Goal: Task Accomplishment & Management: Use online tool/utility

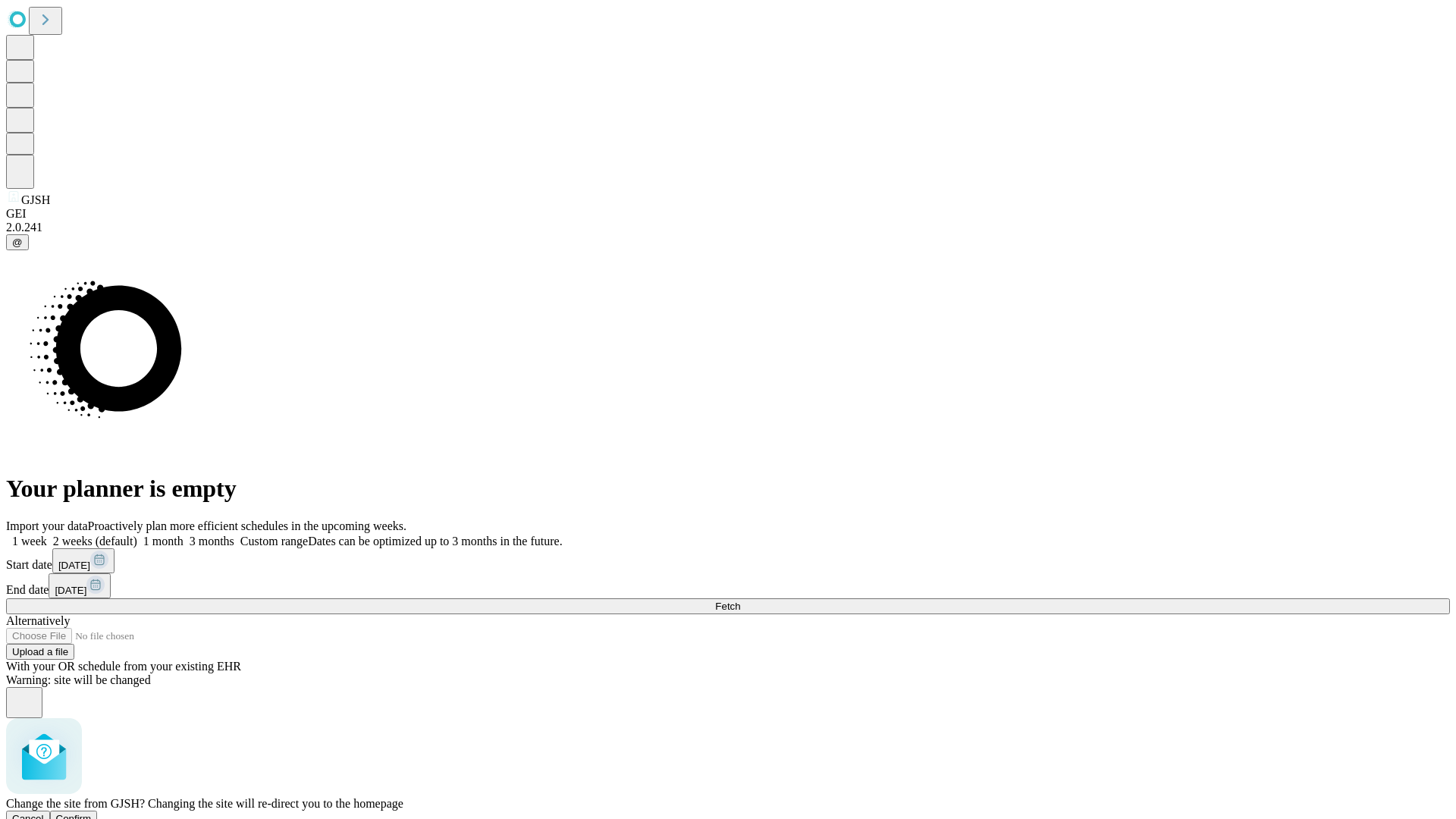
click at [91, 813] on span "Confirm" at bounding box center [73, 818] width 35 height 11
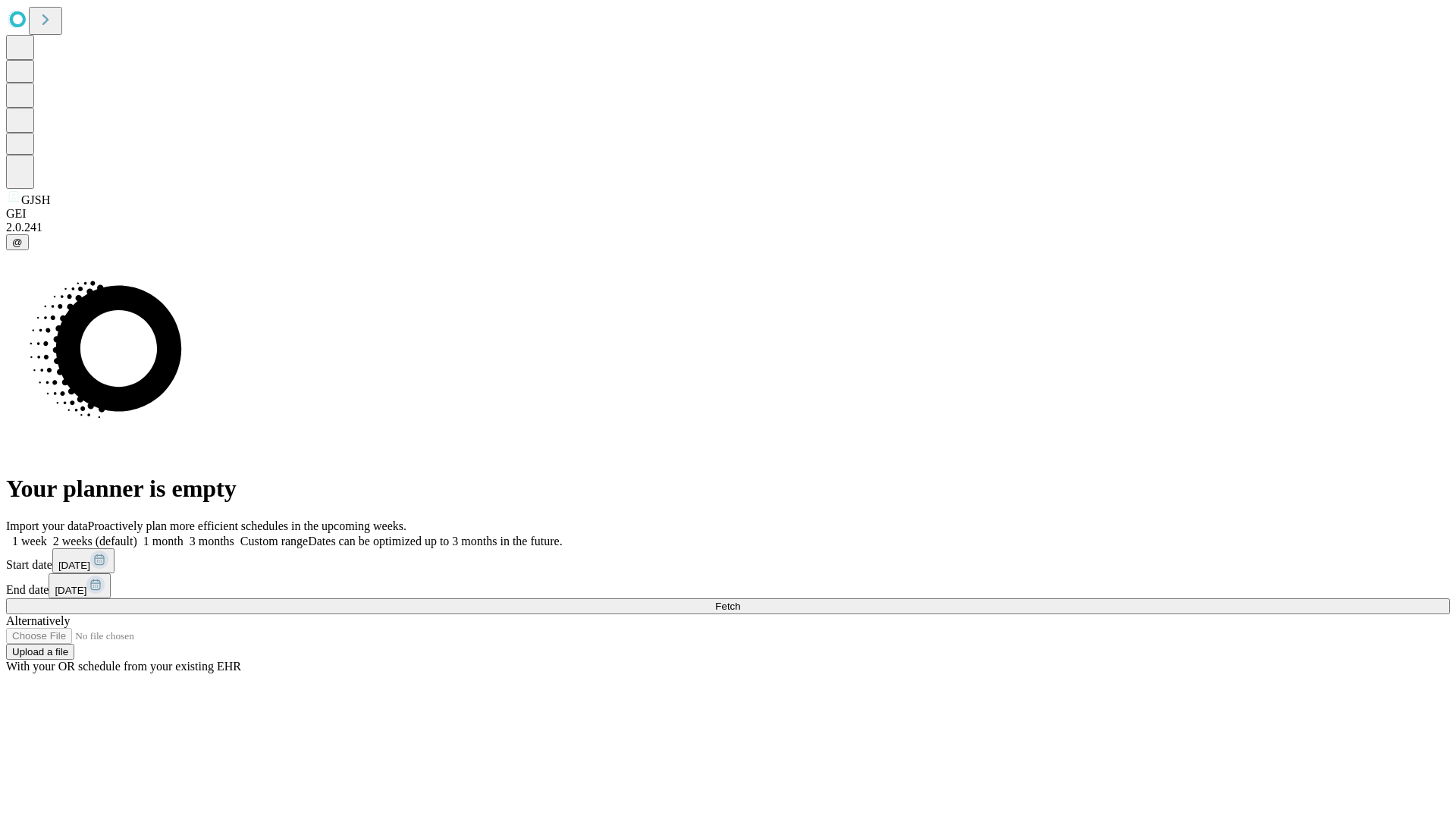
click at [137, 535] on label "2 weeks (default)" at bounding box center [92, 541] width 91 height 13
click at [740, 601] on span "Fetch" at bounding box center [727, 606] width 25 height 11
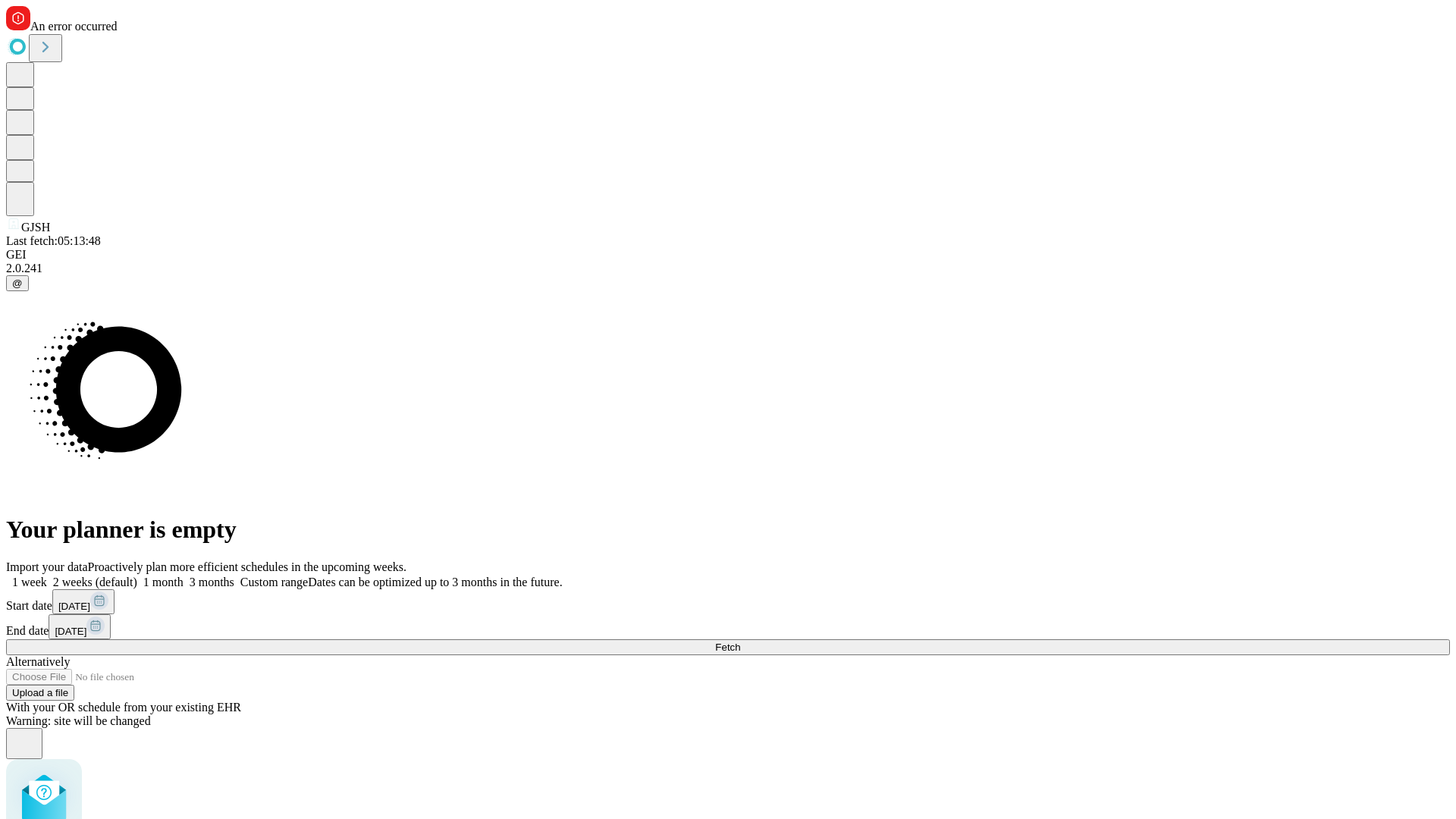
click at [137, 576] on label "2 weeks (default)" at bounding box center [92, 582] width 91 height 13
click at [740, 641] on span "Fetch" at bounding box center [727, 647] width 25 height 11
click at [137, 576] on label "2 weeks (default)" at bounding box center [92, 582] width 91 height 13
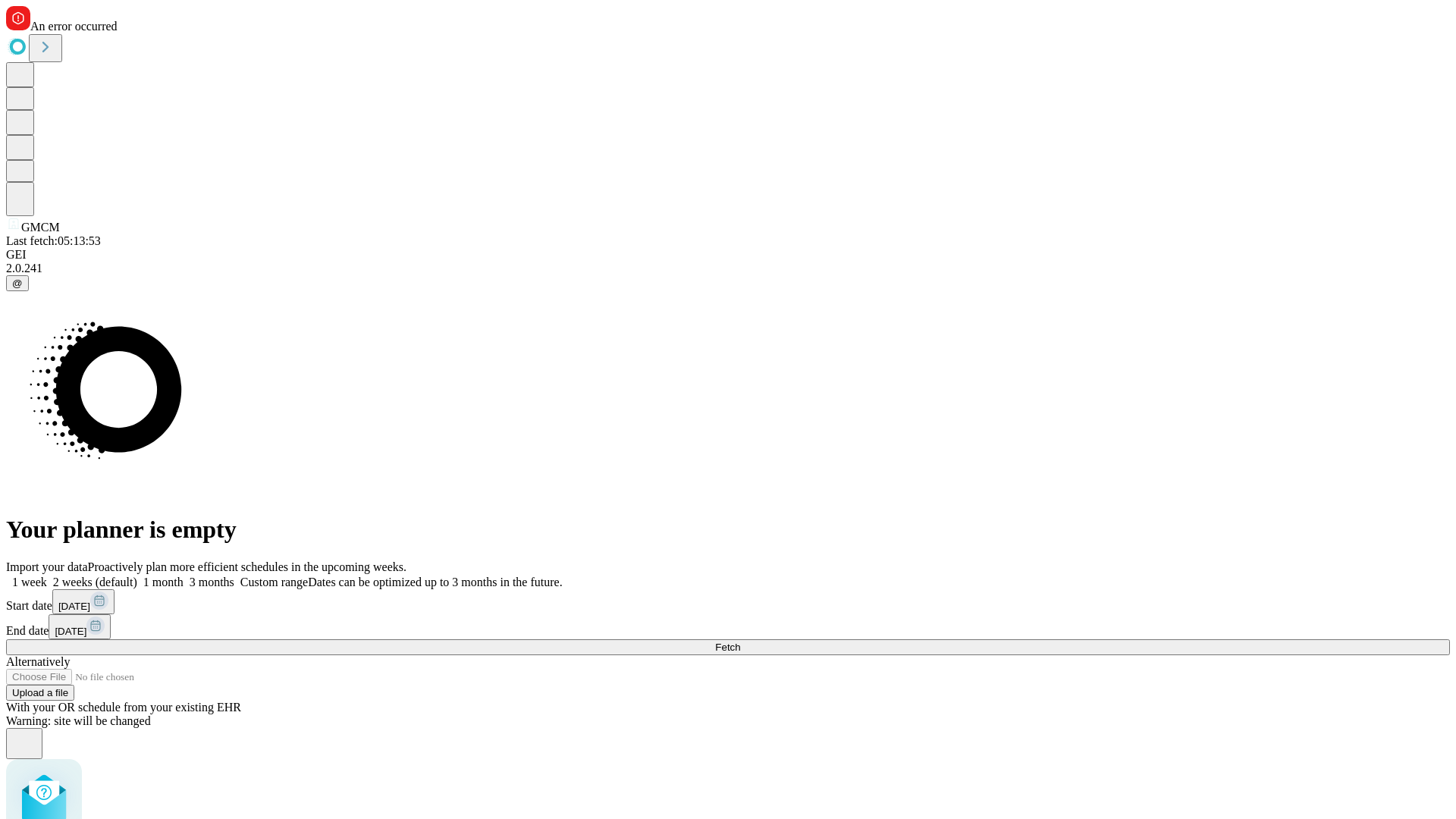
click at [740, 641] on span "Fetch" at bounding box center [727, 647] width 25 height 11
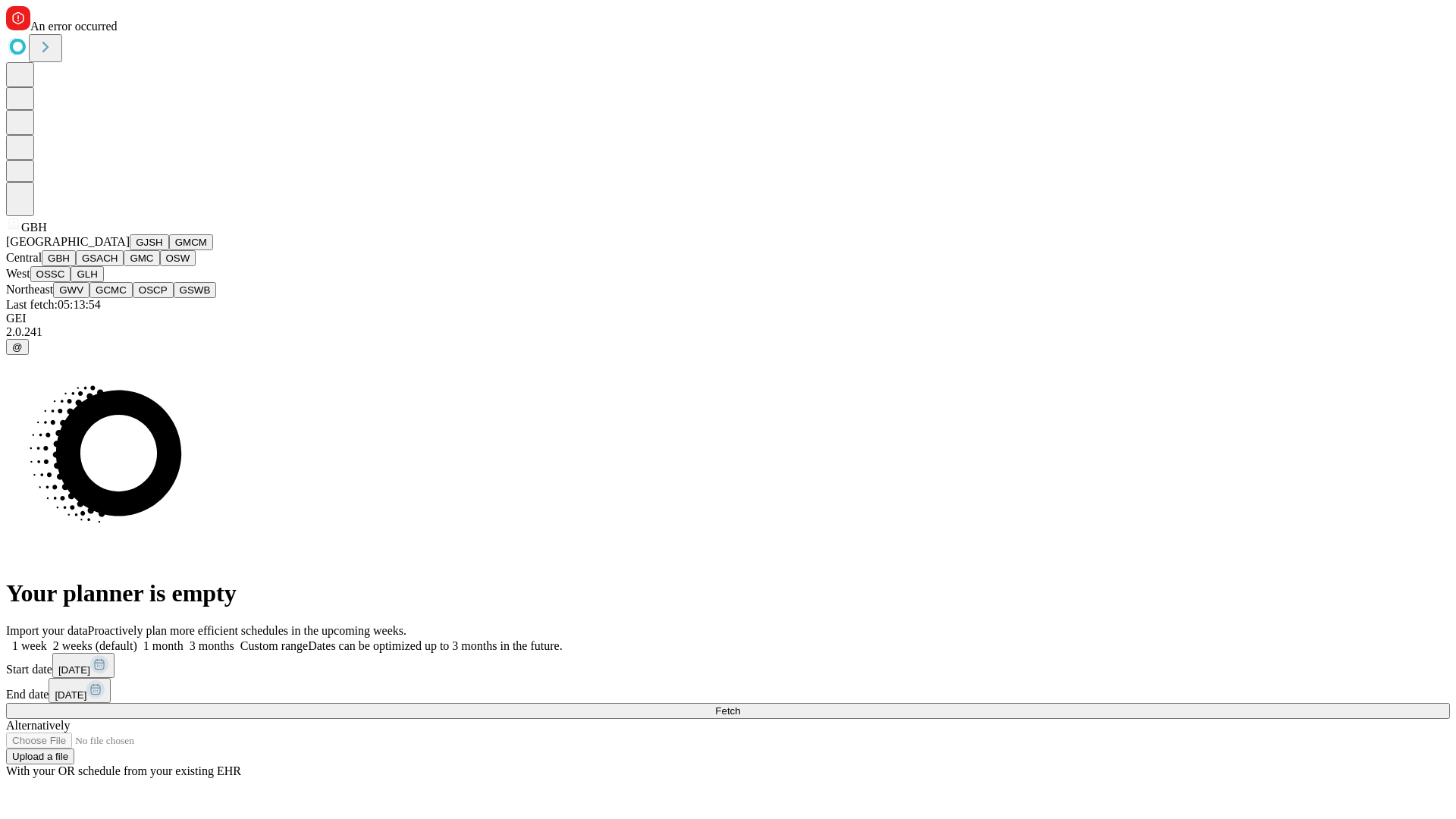
click at [117, 266] on button "GSACH" at bounding box center [99, 258] width 47 height 16
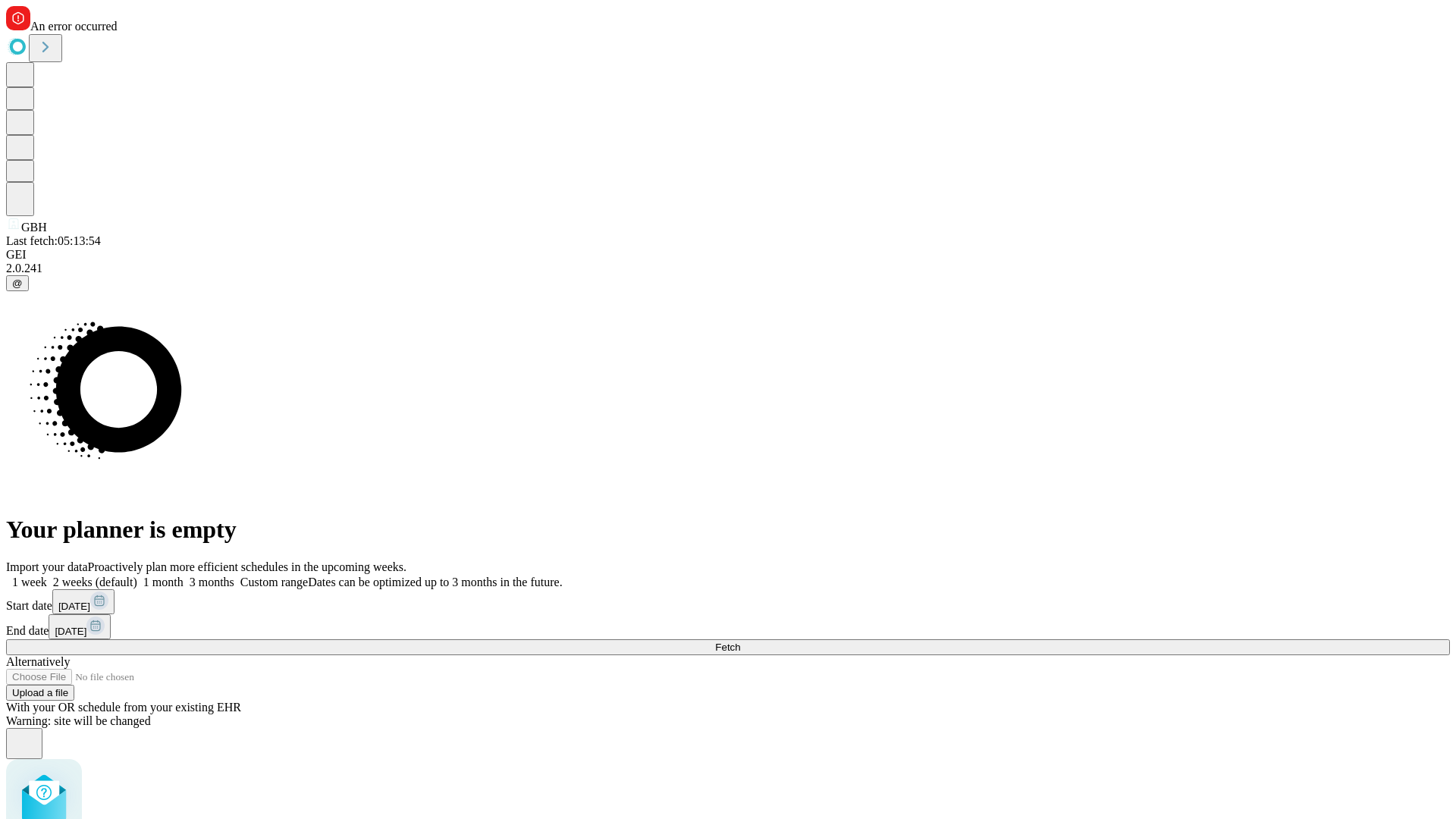
click at [137, 576] on label "2 weeks (default)" at bounding box center [92, 582] width 91 height 13
click at [740, 641] on span "Fetch" at bounding box center [727, 647] width 25 height 11
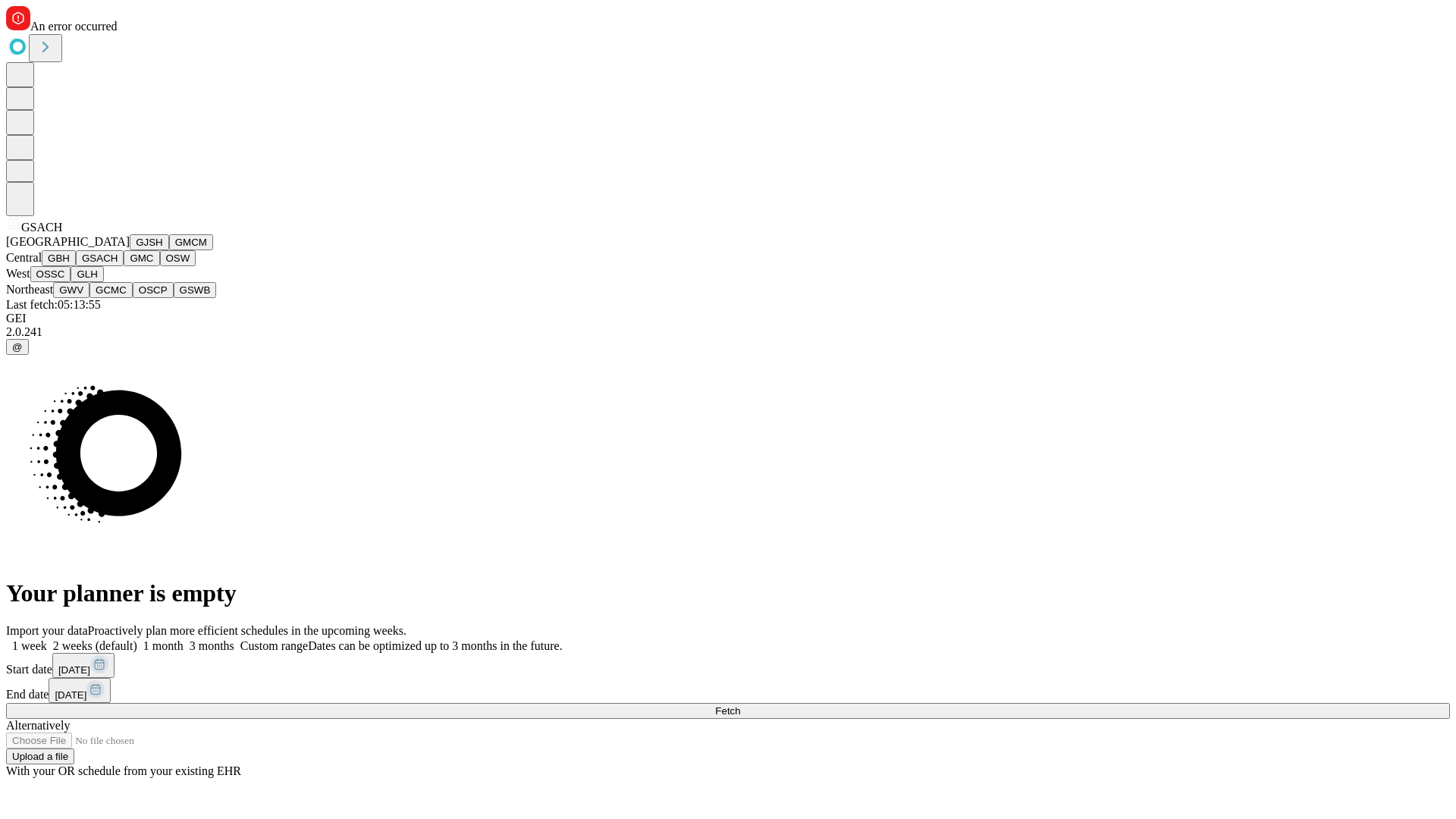
click at [123, 266] on button "GMC" at bounding box center [141, 258] width 35 height 16
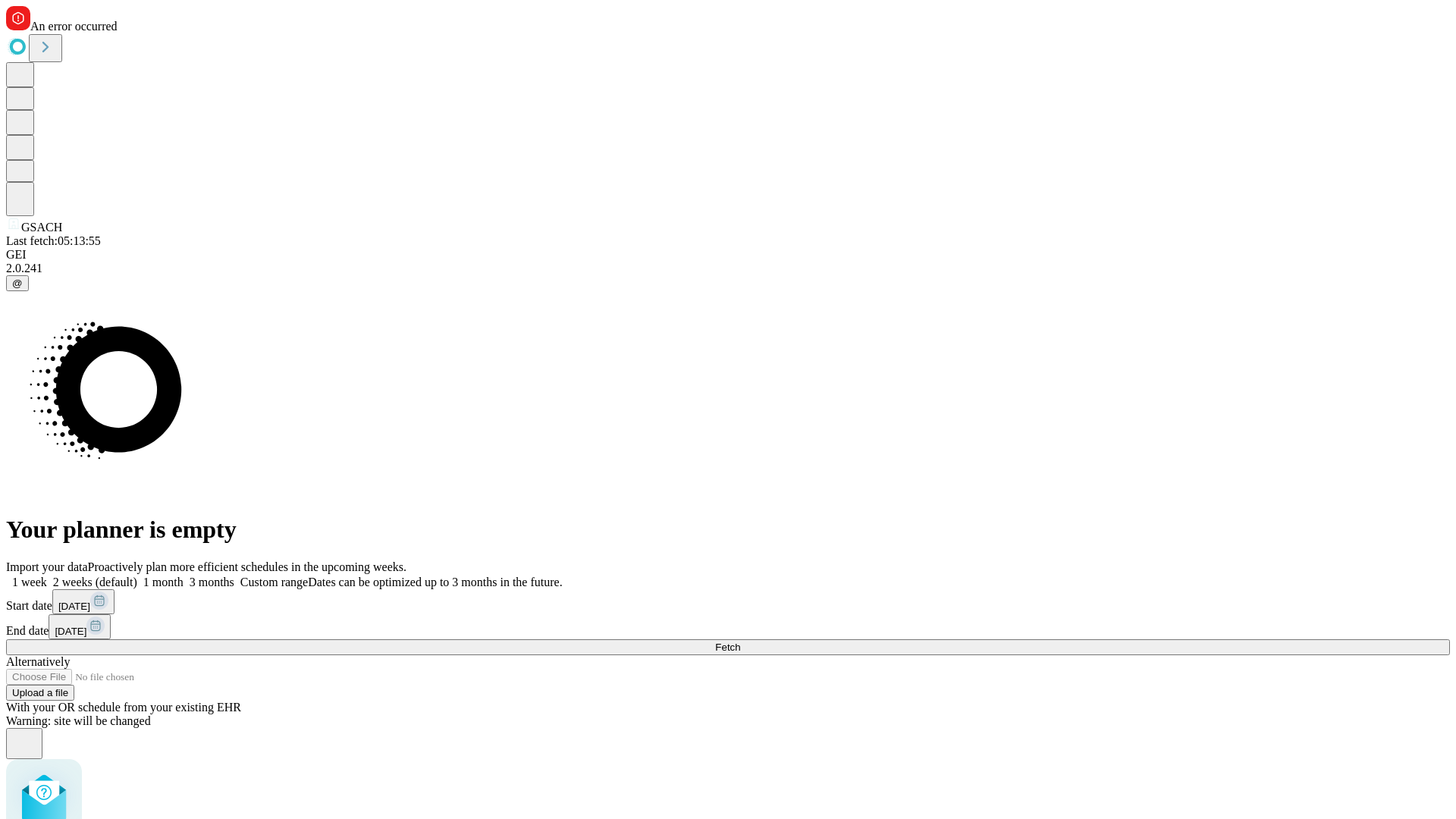
click at [137, 576] on label "2 weeks (default)" at bounding box center [92, 582] width 91 height 13
click at [740, 641] on span "Fetch" at bounding box center [727, 647] width 25 height 11
click at [137, 576] on label "2 weeks (default)" at bounding box center [92, 582] width 91 height 13
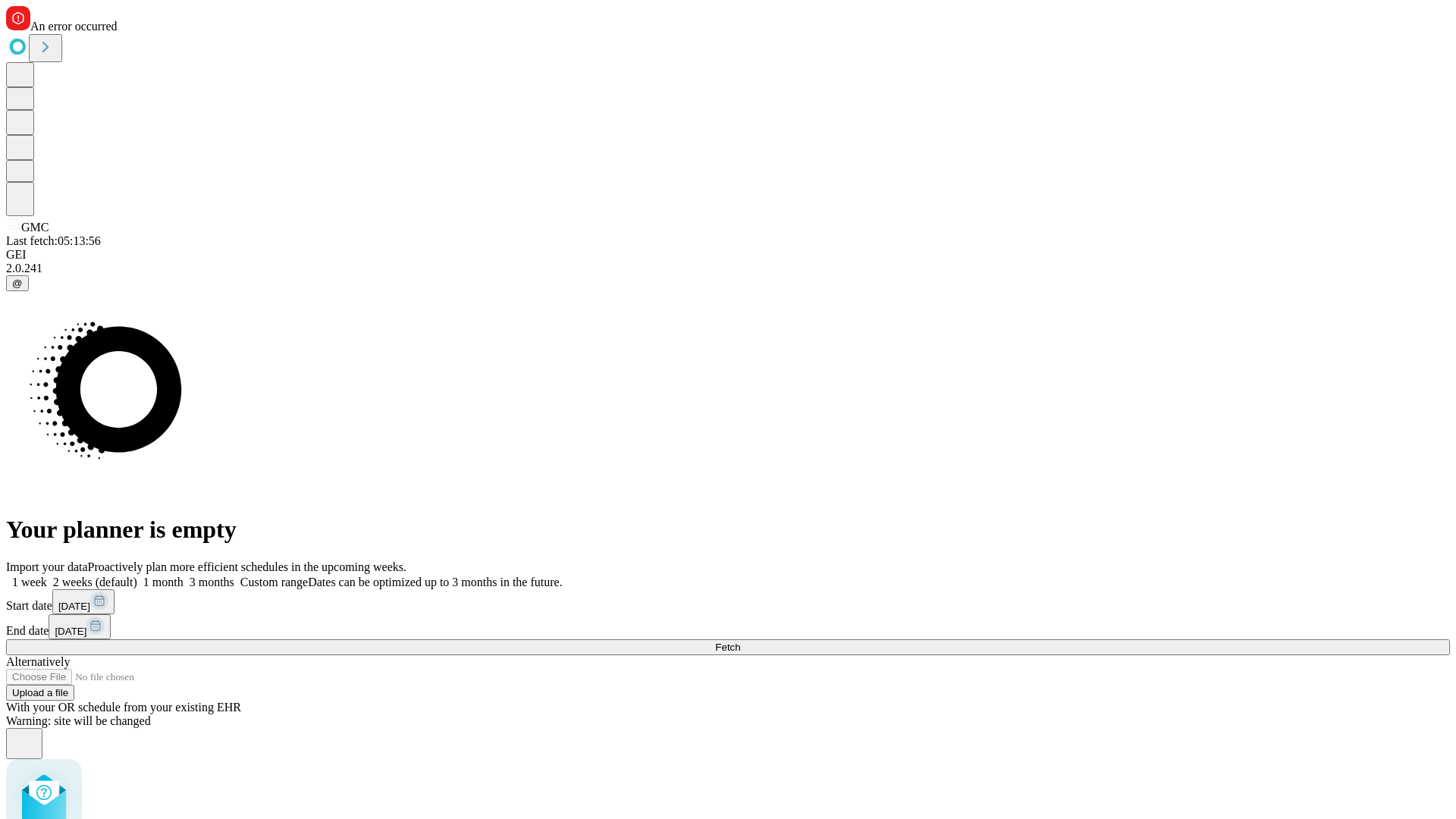
click at [740, 641] on span "Fetch" at bounding box center [727, 647] width 25 height 11
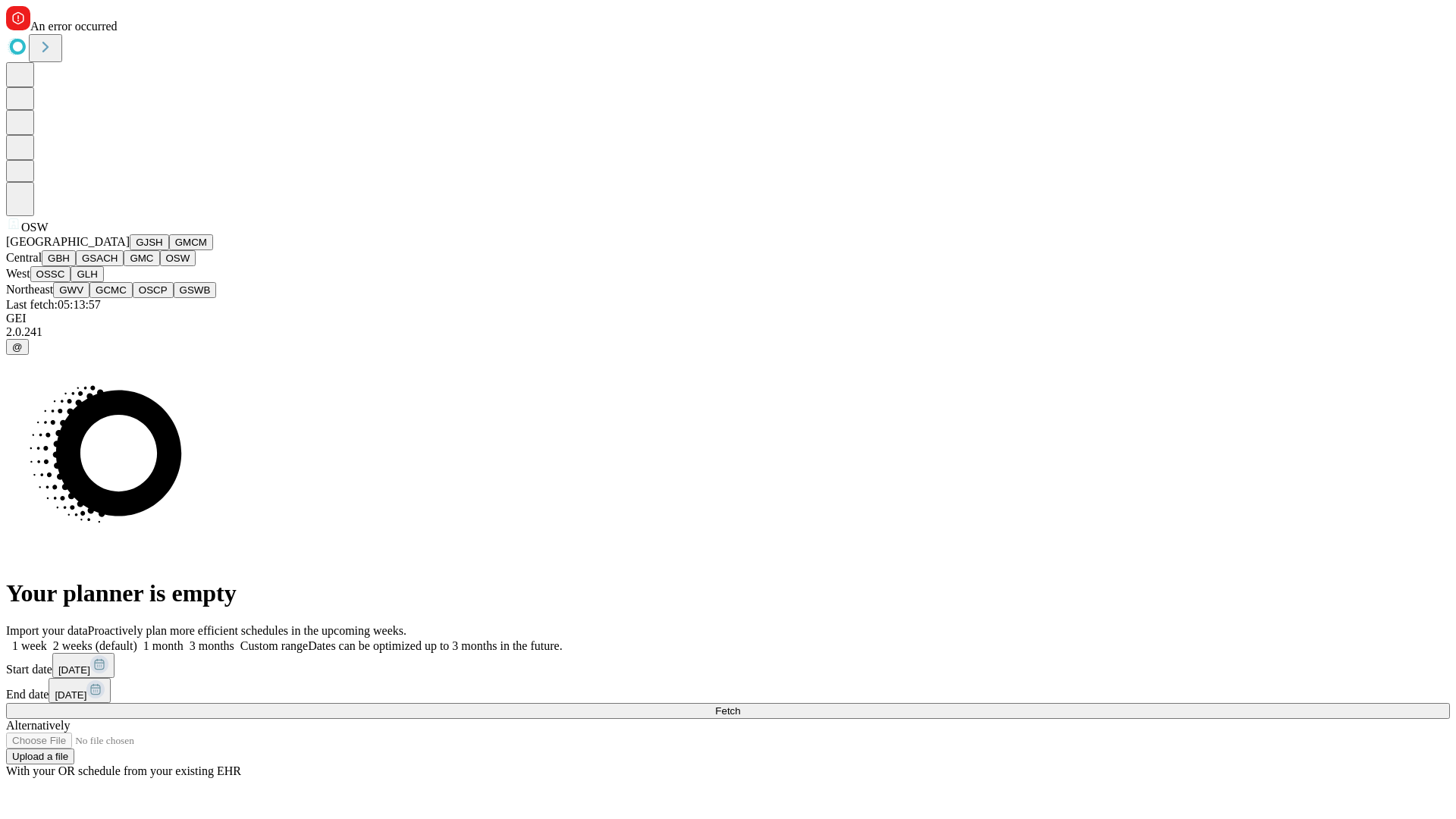
click at [72, 282] on button "OSSC" at bounding box center [50, 274] width 41 height 16
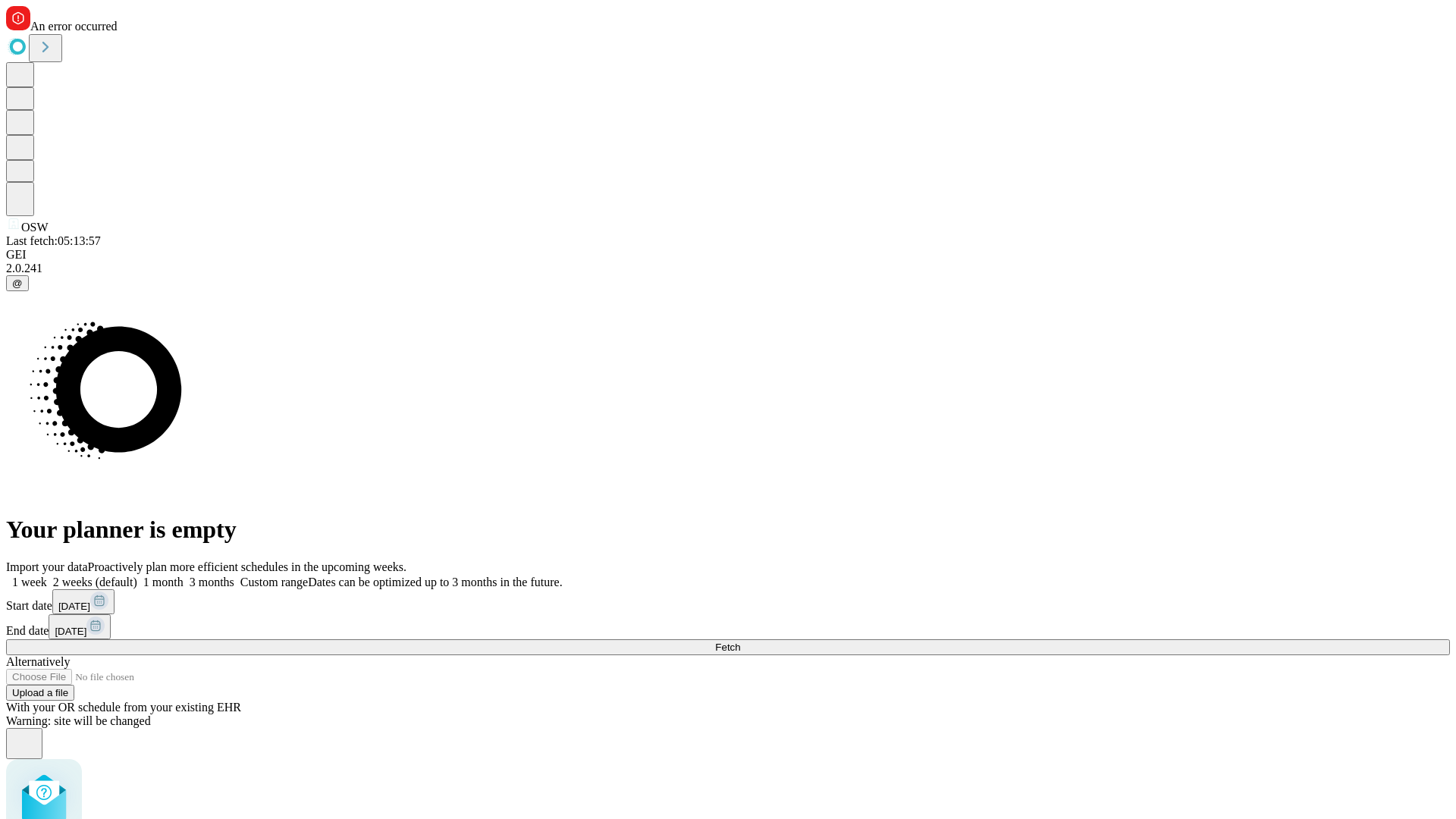
click at [137, 576] on label "2 weeks (default)" at bounding box center [92, 582] width 91 height 13
click at [740, 641] on span "Fetch" at bounding box center [727, 647] width 25 height 11
click at [137, 576] on label "2 weeks (default)" at bounding box center [92, 582] width 91 height 13
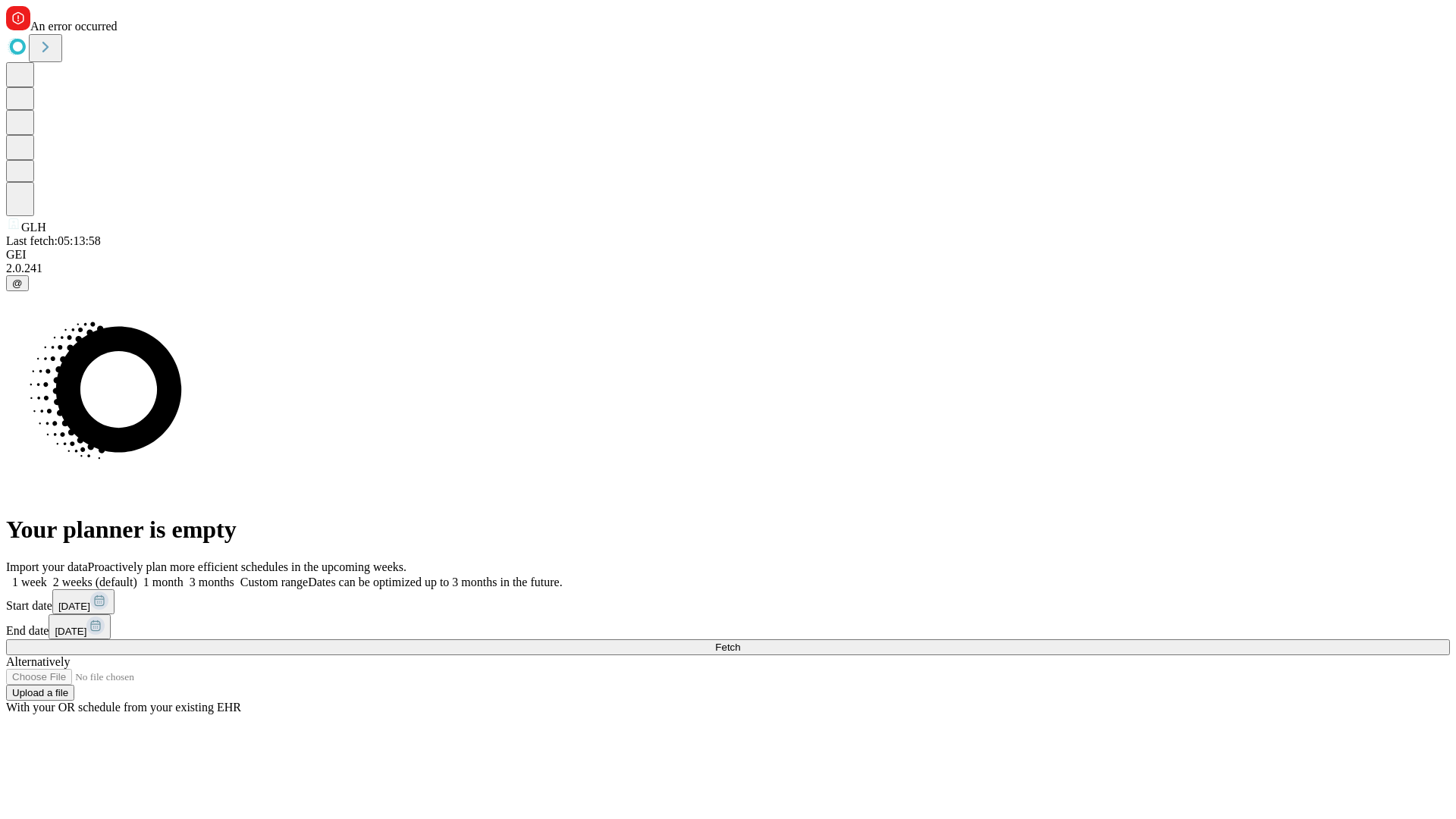
click at [740, 641] on span "Fetch" at bounding box center [727, 647] width 25 height 11
click at [137, 576] on label "2 weeks (default)" at bounding box center [92, 582] width 91 height 13
click at [740, 641] on span "Fetch" at bounding box center [727, 647] width 25 height 11
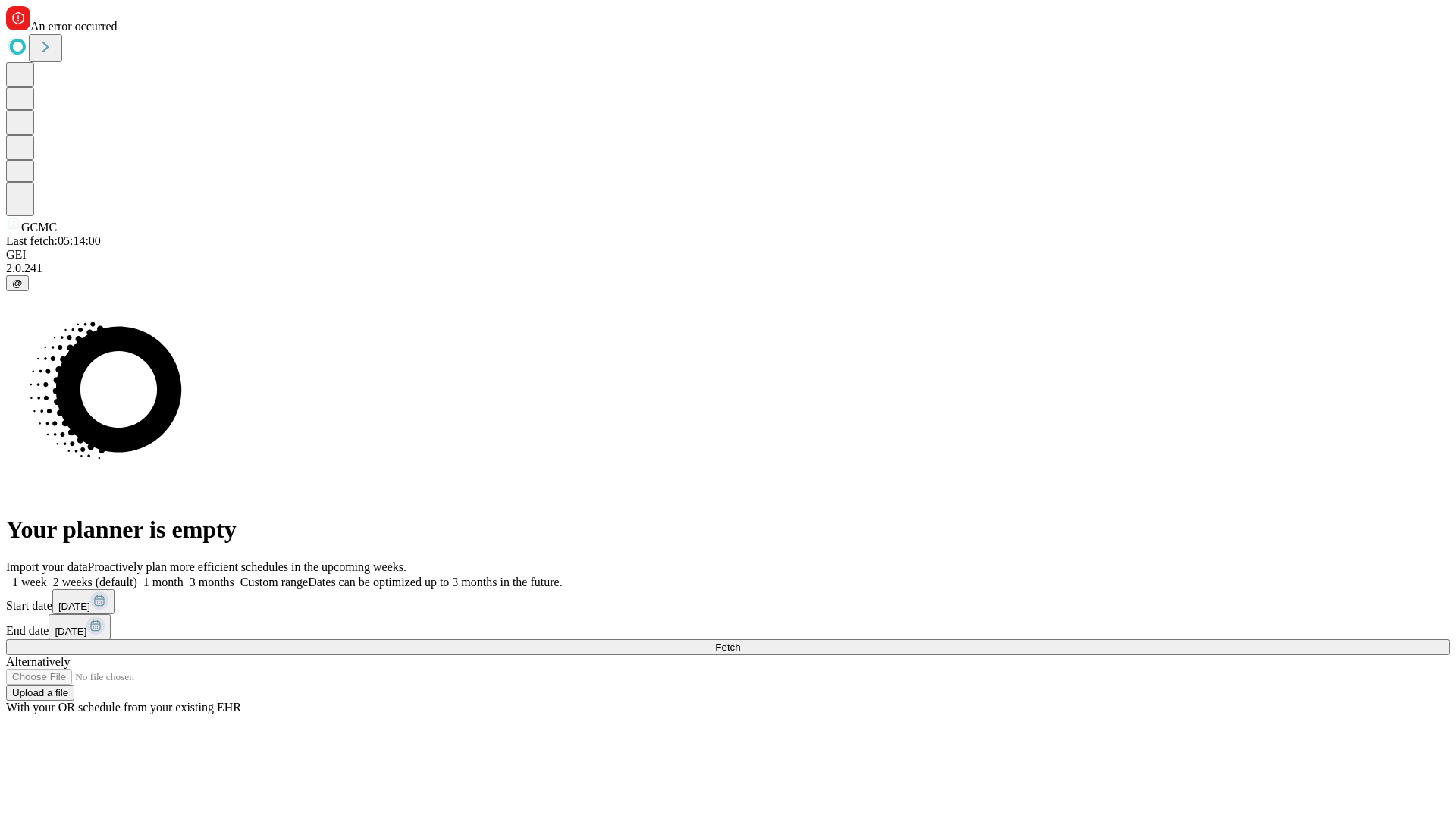
click at [137, 576] on label "2 weeks (default)" at bounding box center [92, 582] width 91 height 13
click at [740, 641] on span "Fetch" at bounding box center [727, 647] width 25 height 11
click at [137, 576] on label "2 weeks (default)" at bounding box center [92, 582] width 91 height 13
click at [740, 641] on span "Fetch" at bounding box center [727, 647] width 25 height 11
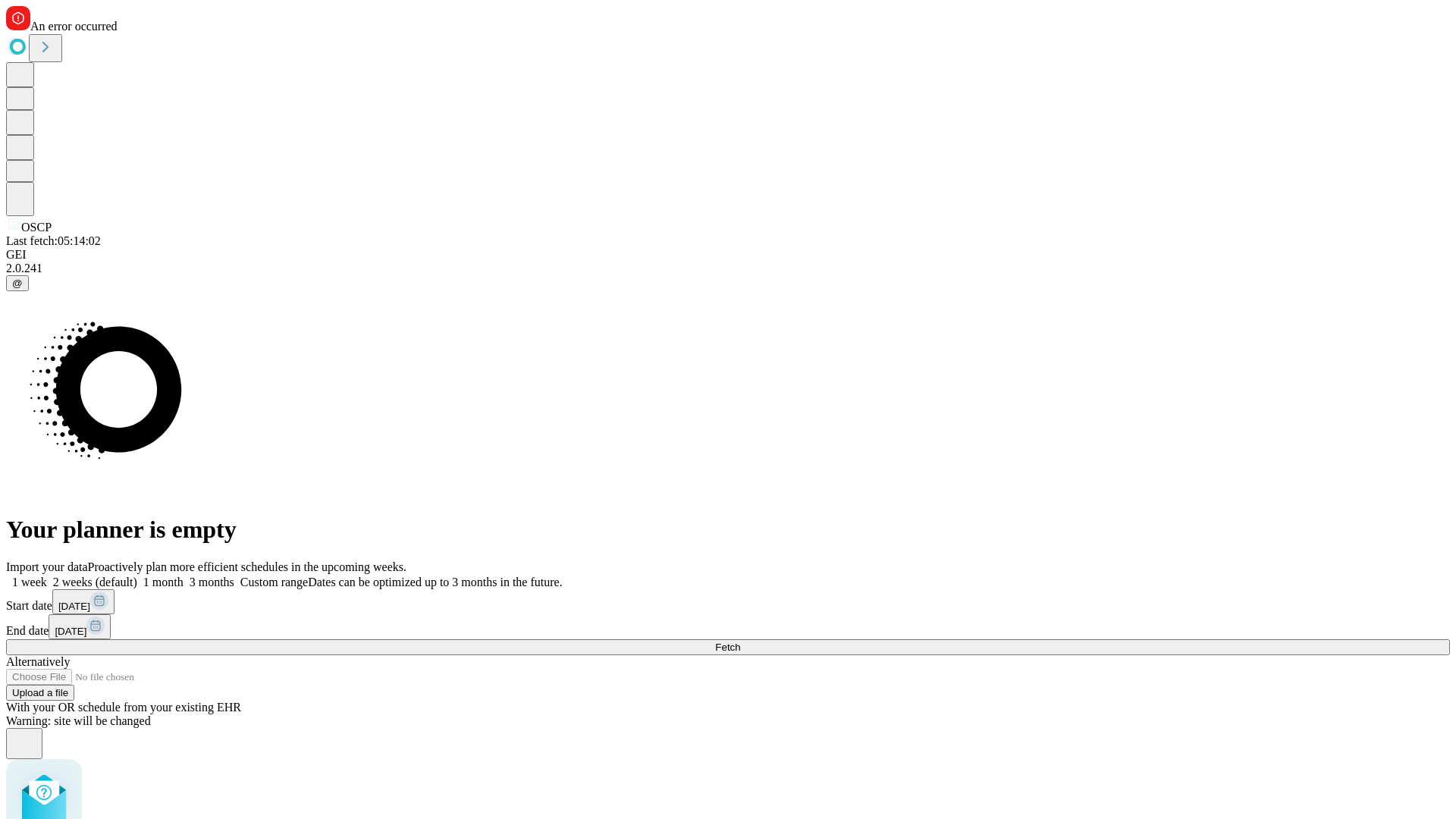
click at [137, 576] on label "2 weeks (default)" at bounding box center [92, 582] width 91 height 13
click at [740, 641] on span "Fetch" at bounding box center [727, 647] width 25 height 11
